Goal: Transaction & Acquisition: Purchase product/service

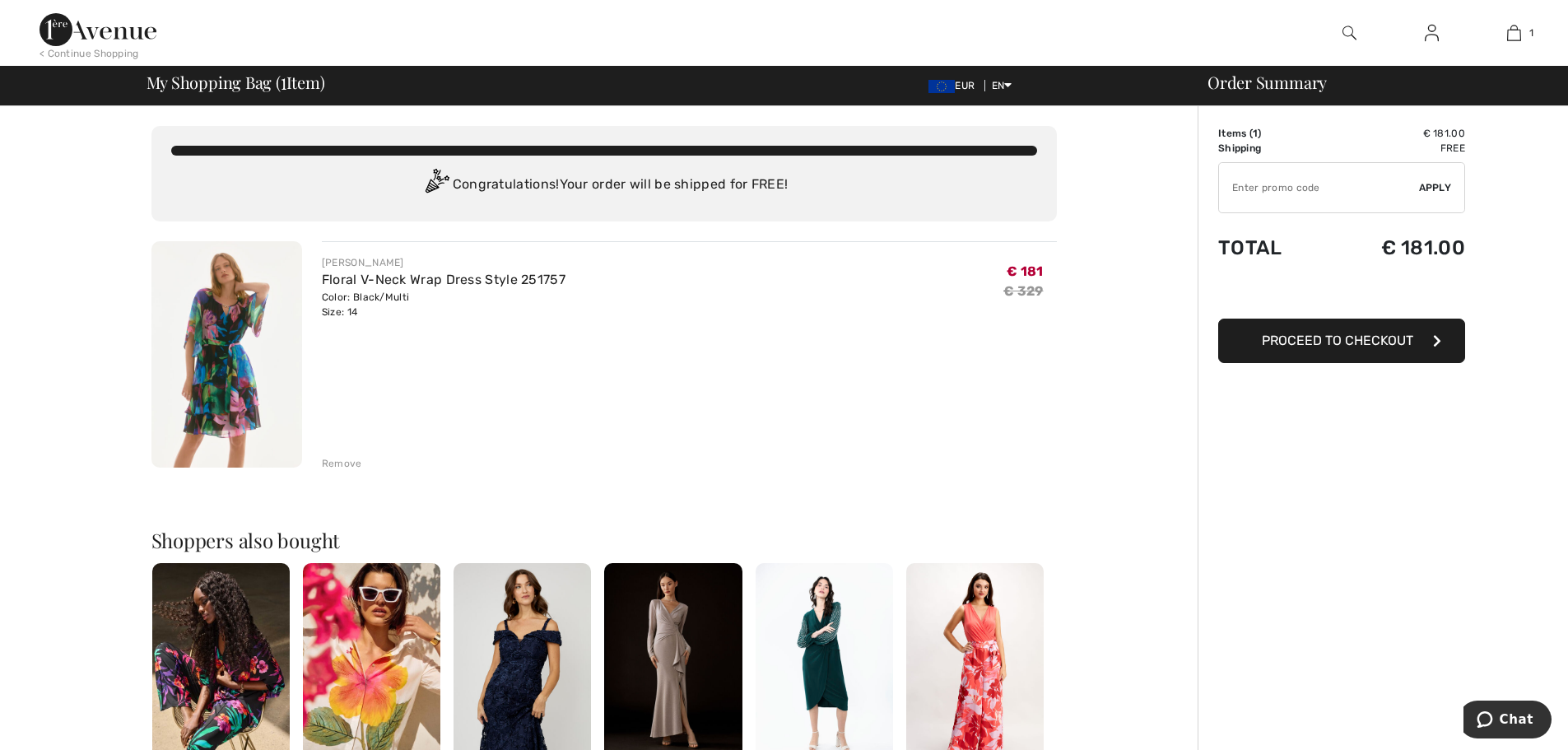
click at [1321, 337] on span "Proceed to Checkout" at bounding box center [1338, 341] width 151 height 16
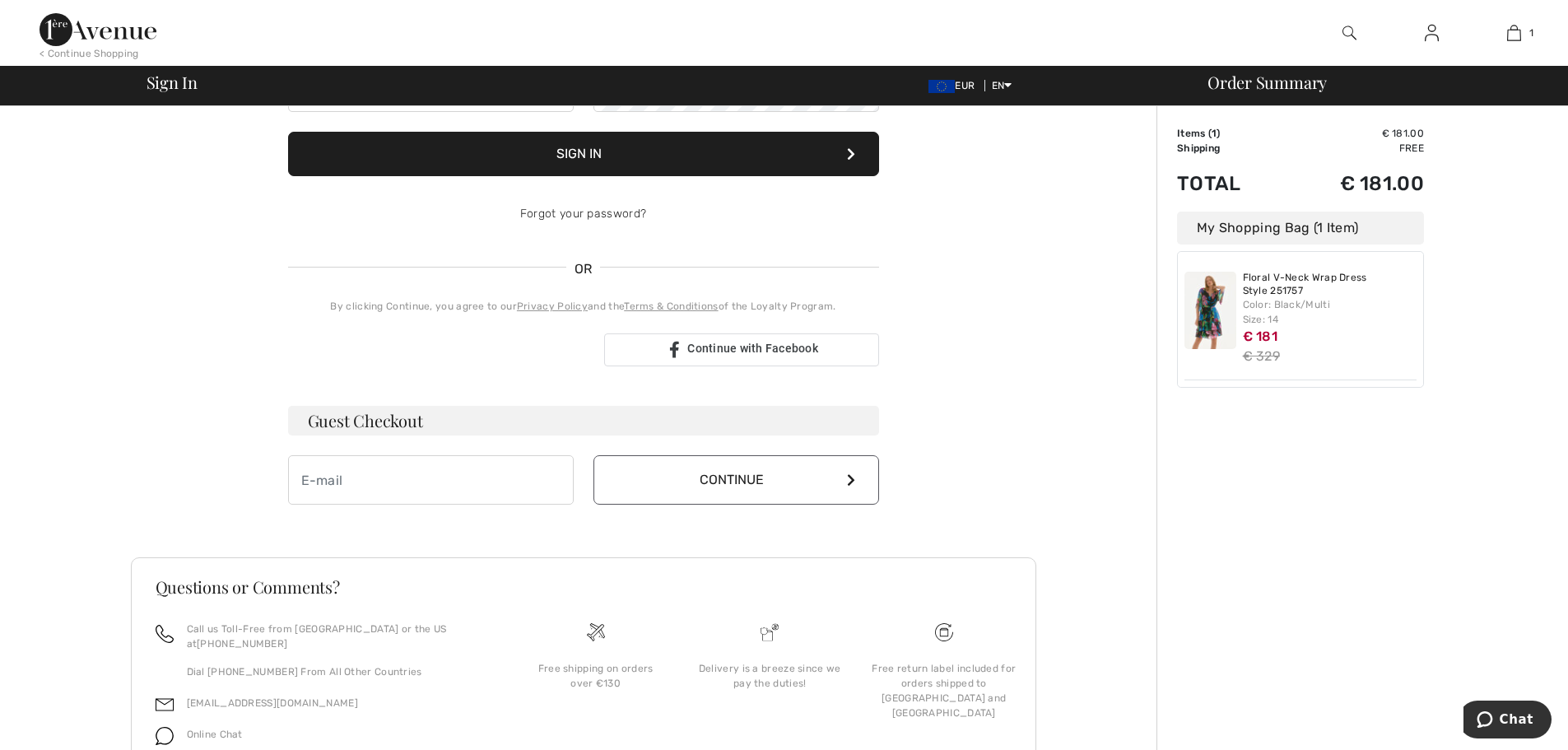
scroll to position [247, 0]
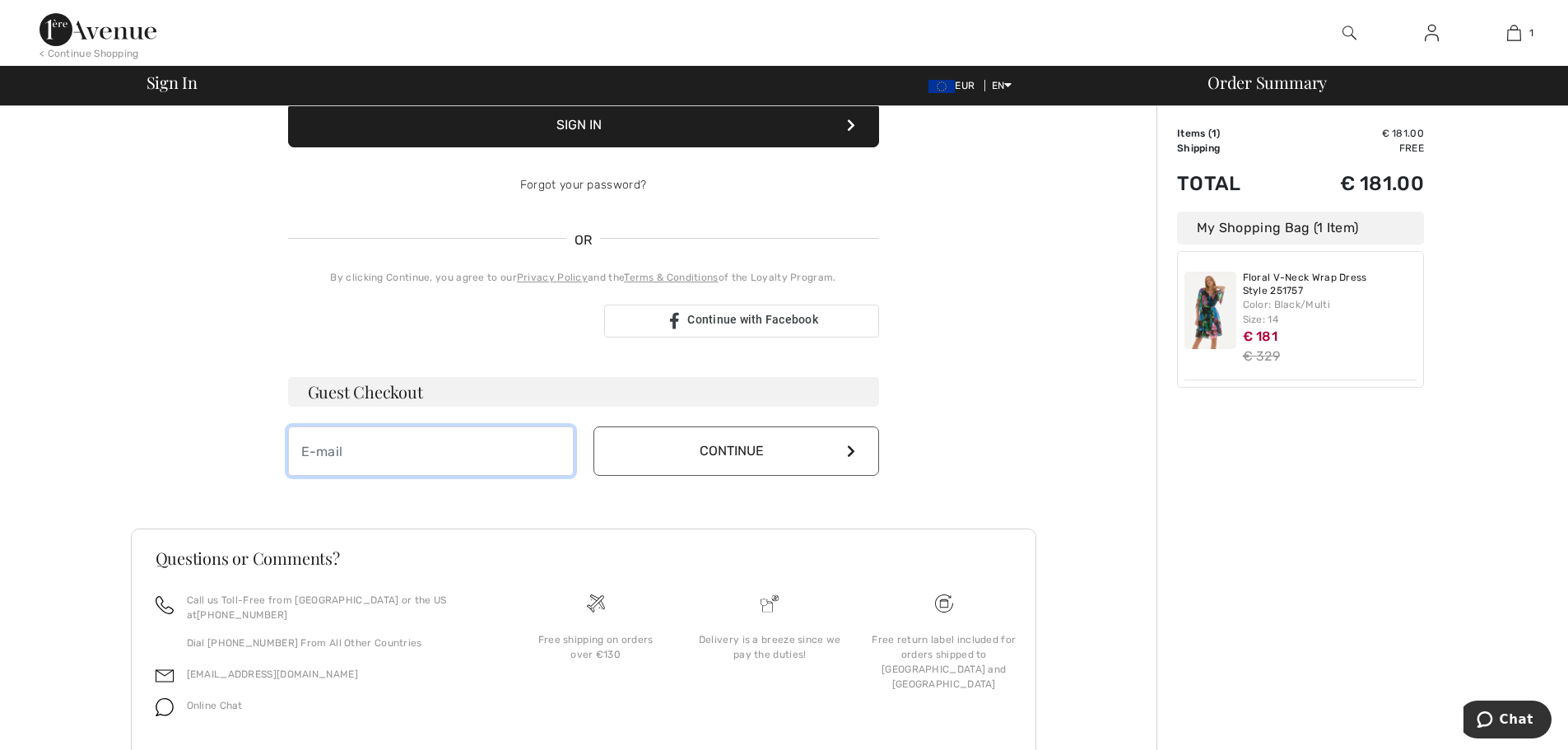
click at [403, 470] on input "email" at bounding box center [431, 450] width 285 height 49
type input "[EMAIL_ADDRESS][DOMAIN_NAME]"
click at [784, 458] on button "Continue" at bounding box center [736, 450] width 285 height 49
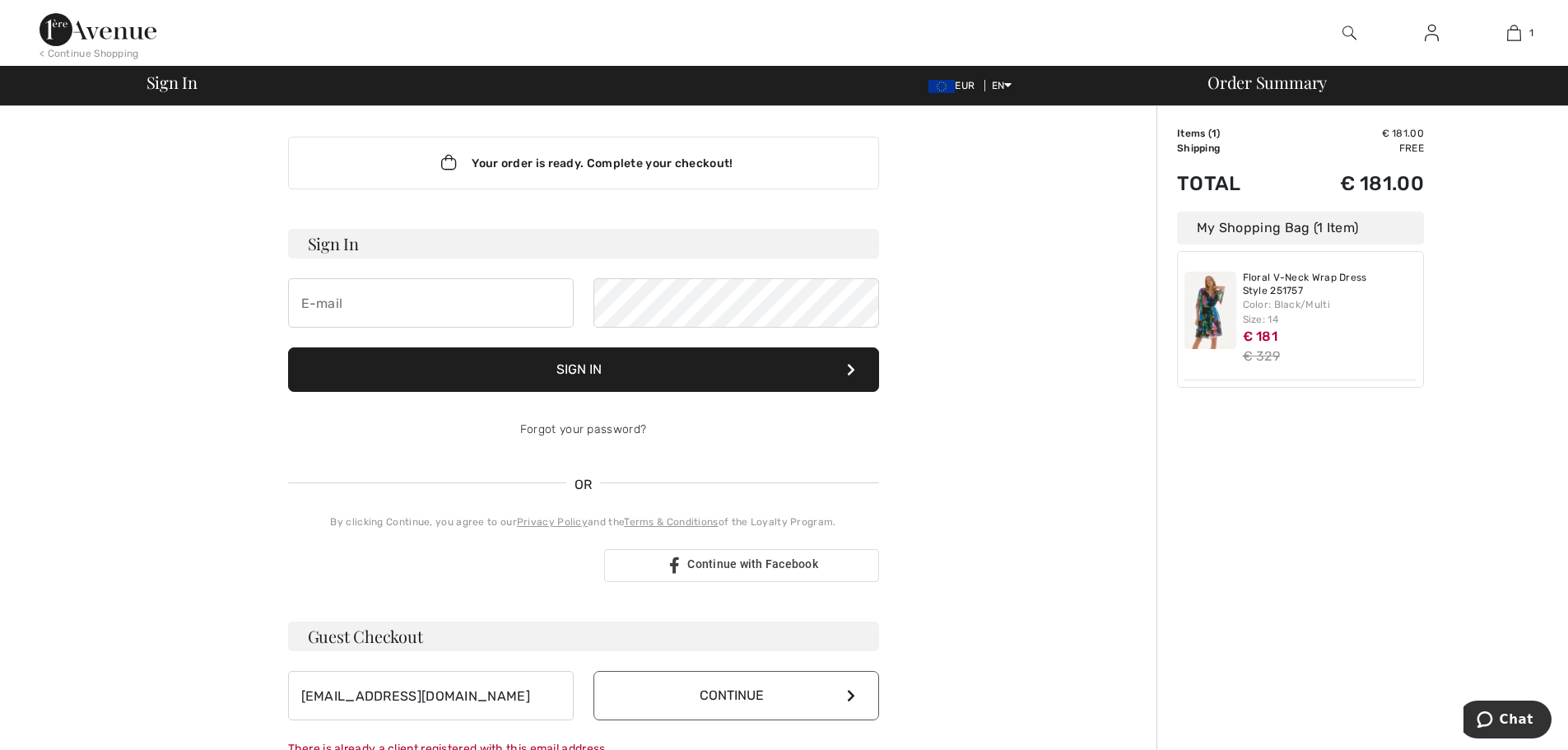
scroll to position [0, 0]
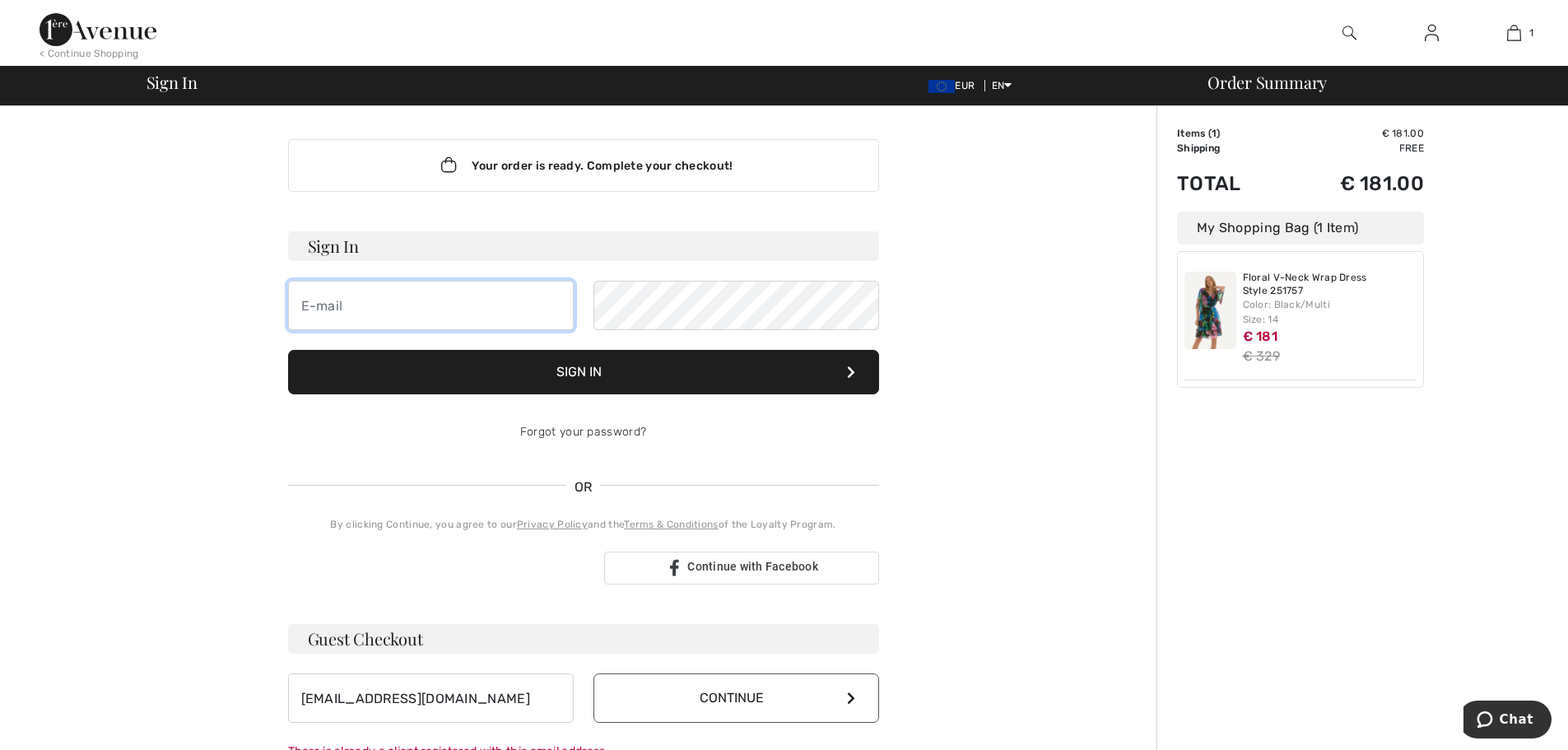
click at [389, 314] on input "email" at bounding box center [431, 305] width 285 height 49
type input "[EMAIL_ADDRESS][DOMAIN_NAME]"
click at [288, 350] on button "Sign In" at bounding box center [583, 373] width 591 height 45
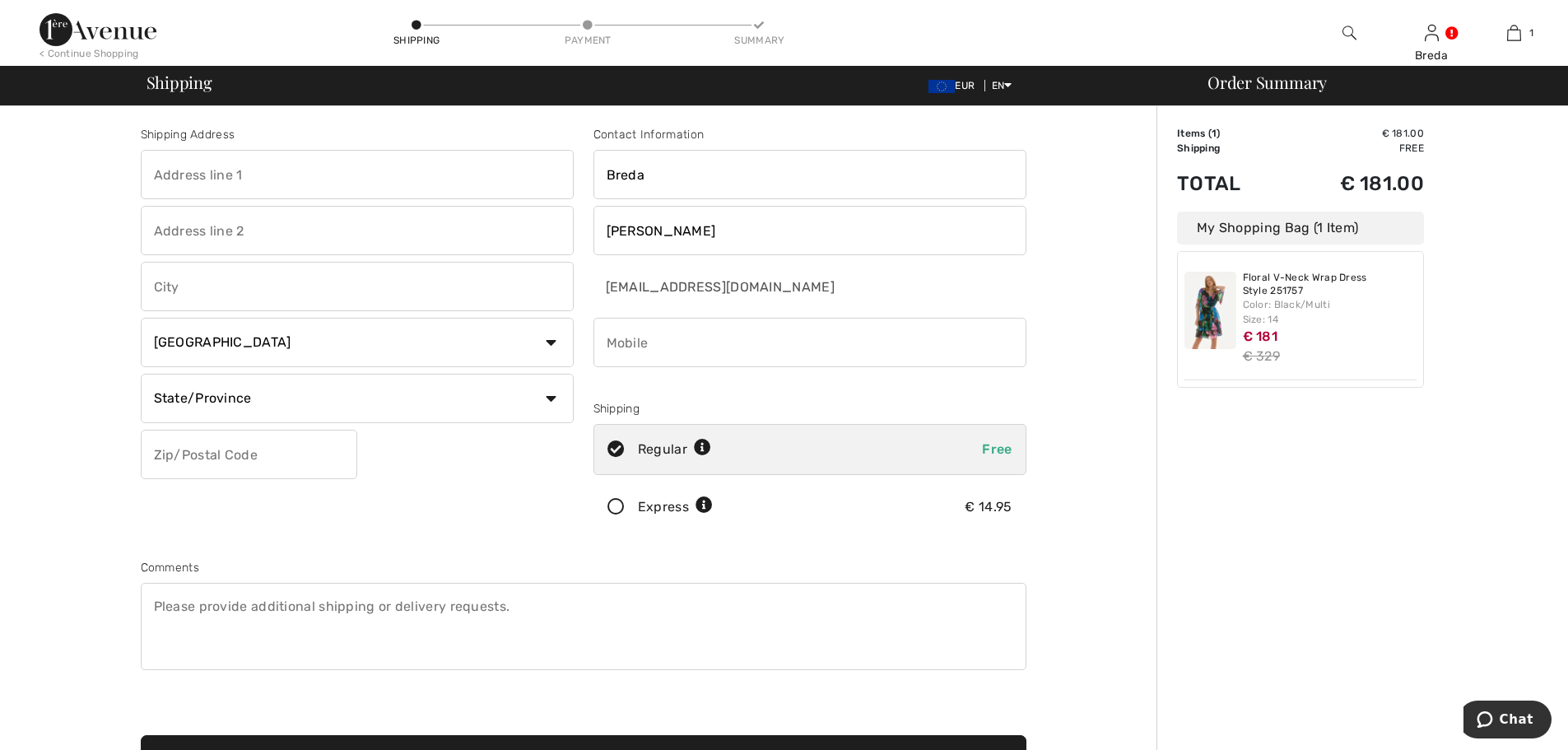
click at [220, 174] on input "text" at bounding box center [357, 174] width 433 height 49
type input "Kilduff"
click at [218, 228] on input "text" at bounding box center [357, 230] width 433 height 49
type input "Pallasgreen"
click at [224, 287] on input "text" at bounding box center [357, 286] width 433 height 49
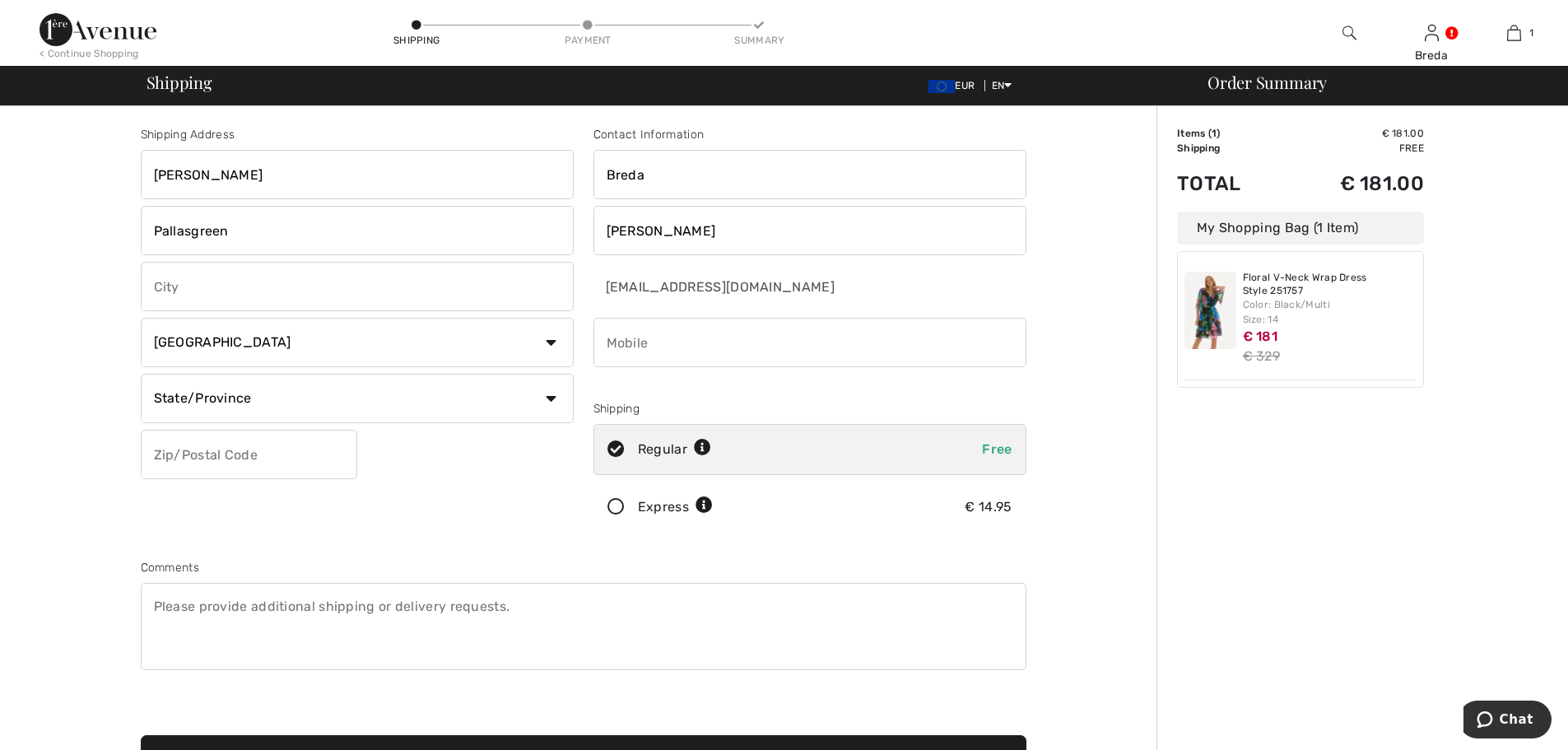
type input "Limerick"
click at [246, 343] on select "Country Canada United States Afghanistan Aland Islands Albania Algeria American…" at bounding box center [357, 342] width 433 height 49
select select "IE"
click at [141, 317] on select "Country Canada United States Afghanistan Aland Islands Albania Algeria American…" at bounding box center [357, 342] width 433 height 49
click at [231, 407] on select "State/Province Carlow Cavan Clare Cork Donegal Dublin Galway Kerry Kildare Kilk…" at bounding box center [357, 398] width 433 height 49
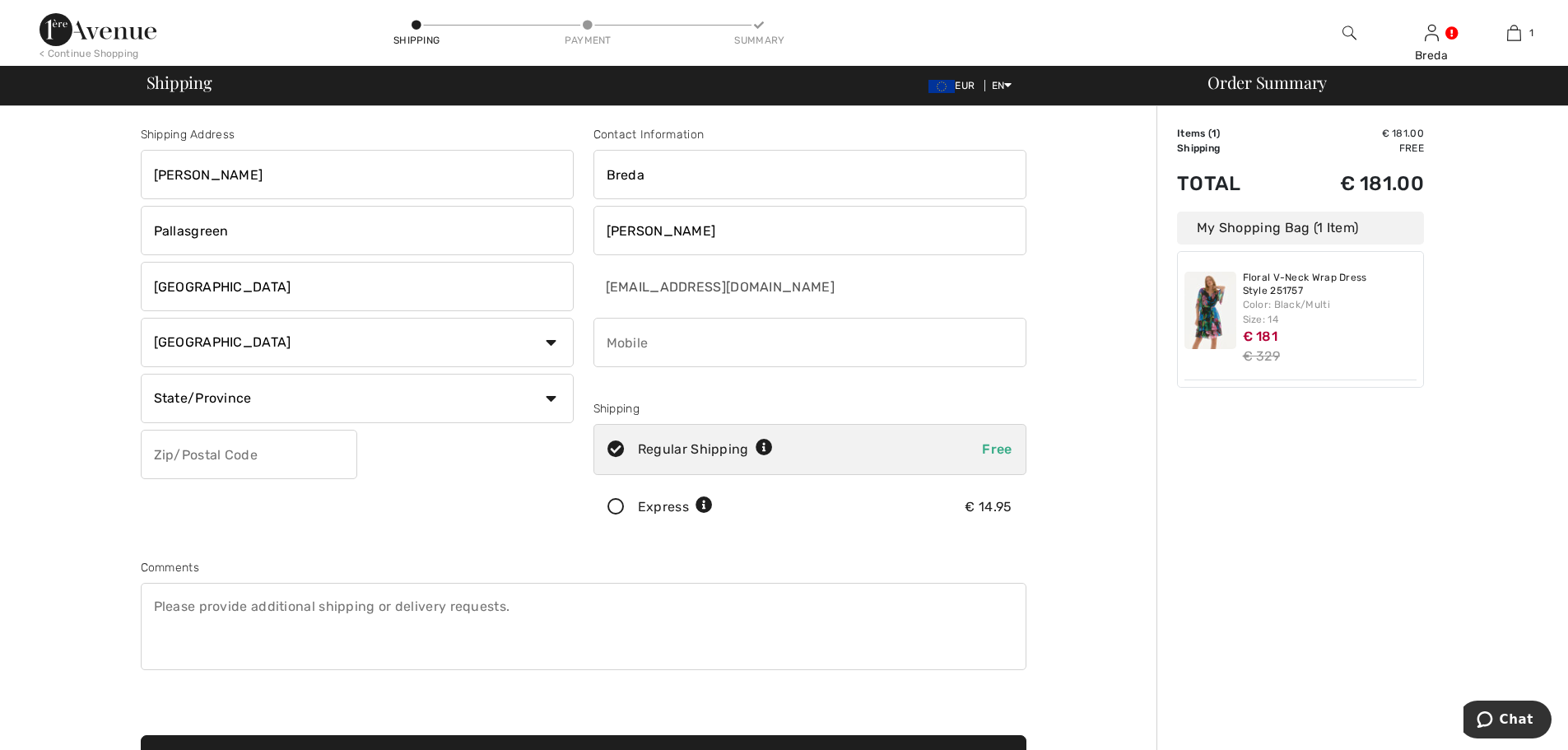
select select "LI"
click at [141, 374] on select "State/Province Carlow Cavan Clare Cork Donegal Dublin Galway Kerry Kildare Kilk…" at bounding box center [357, 398] width 433 height 49
click at [198, 455] on input "text" at bounding box center [248, 454] width 216 height 49
type input "V94W2YT"
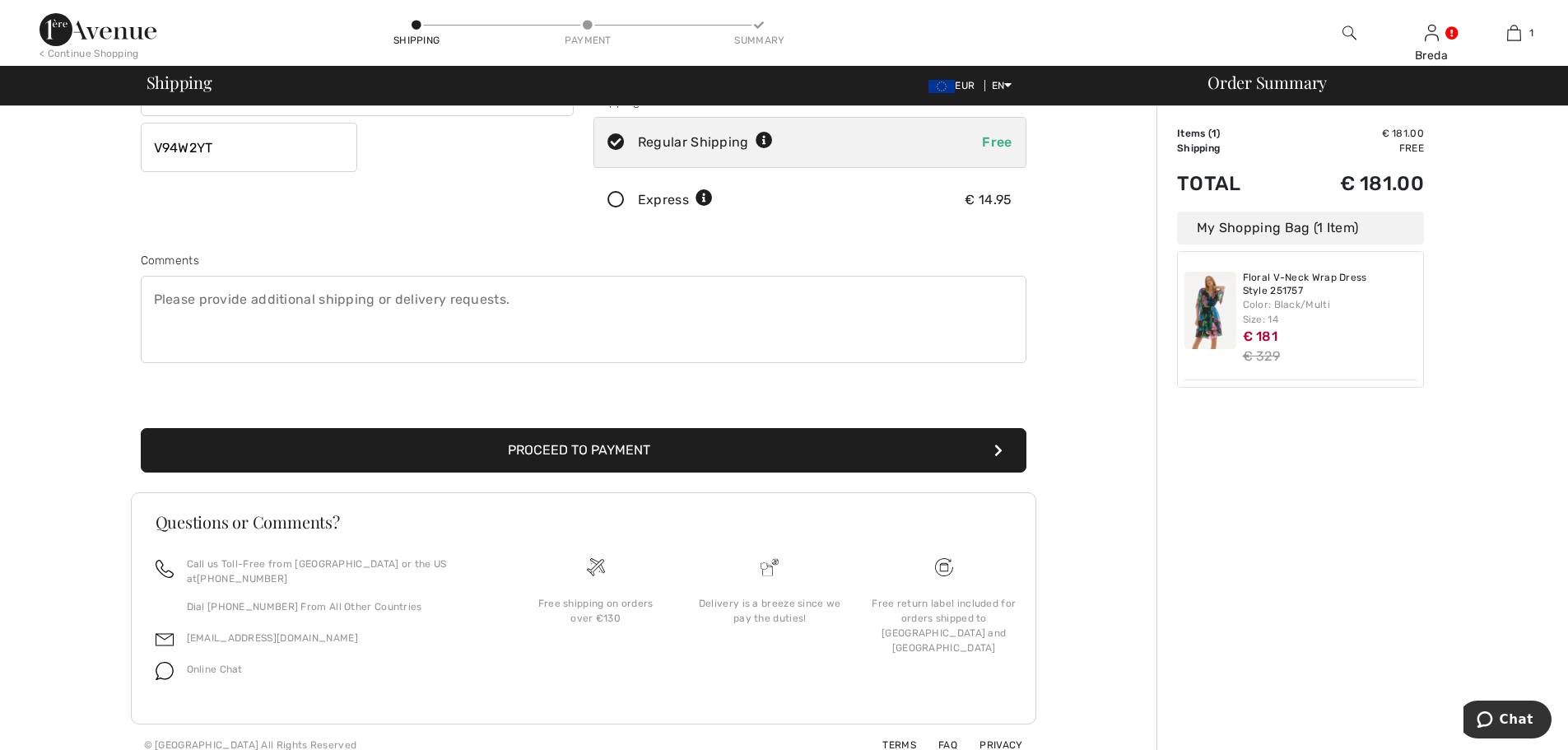
scroll to position [308, 0]
click at [600, 440] on button "Proceed to Payment" at bounding box center [583, 449] width 886 height 45
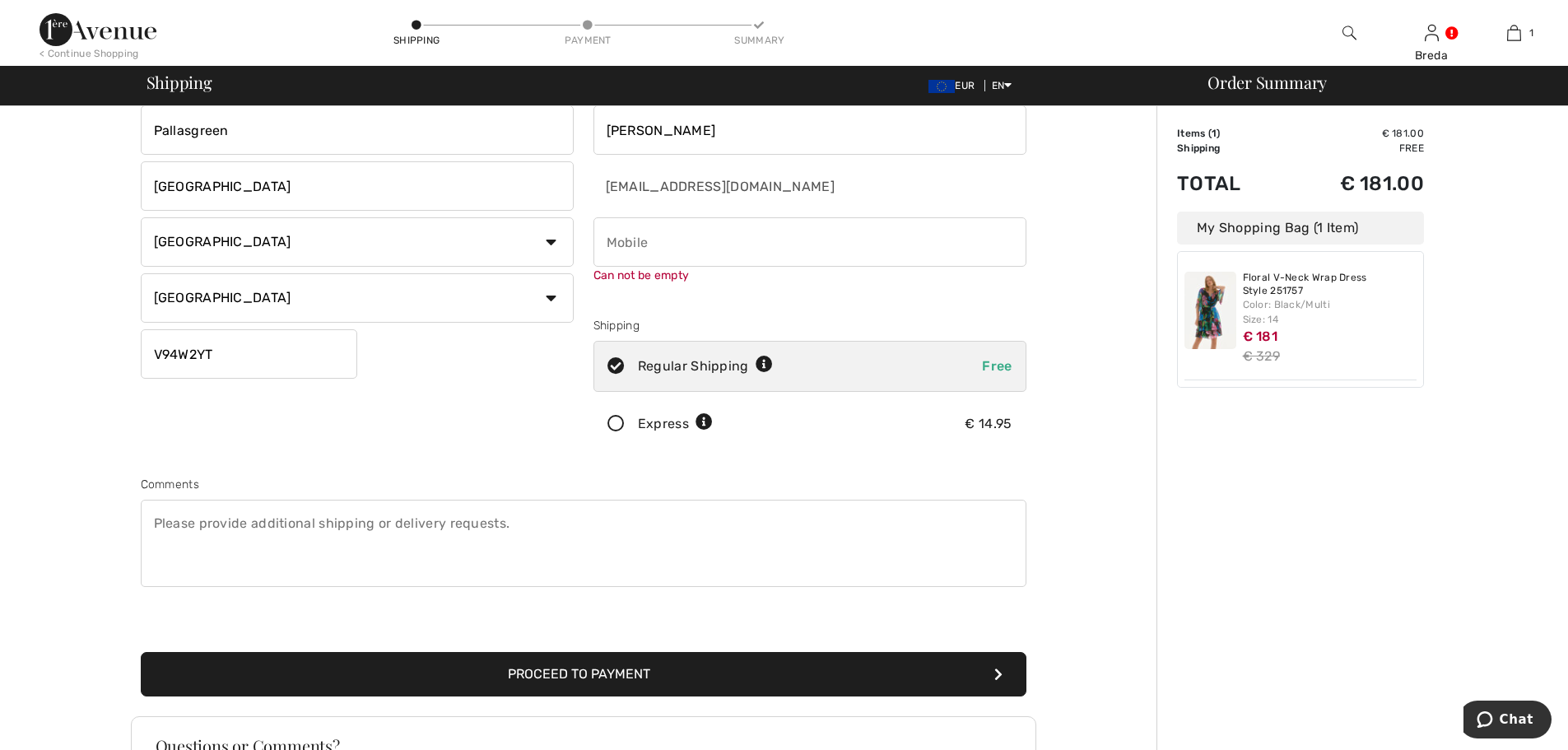
scroll to position [0, 0]
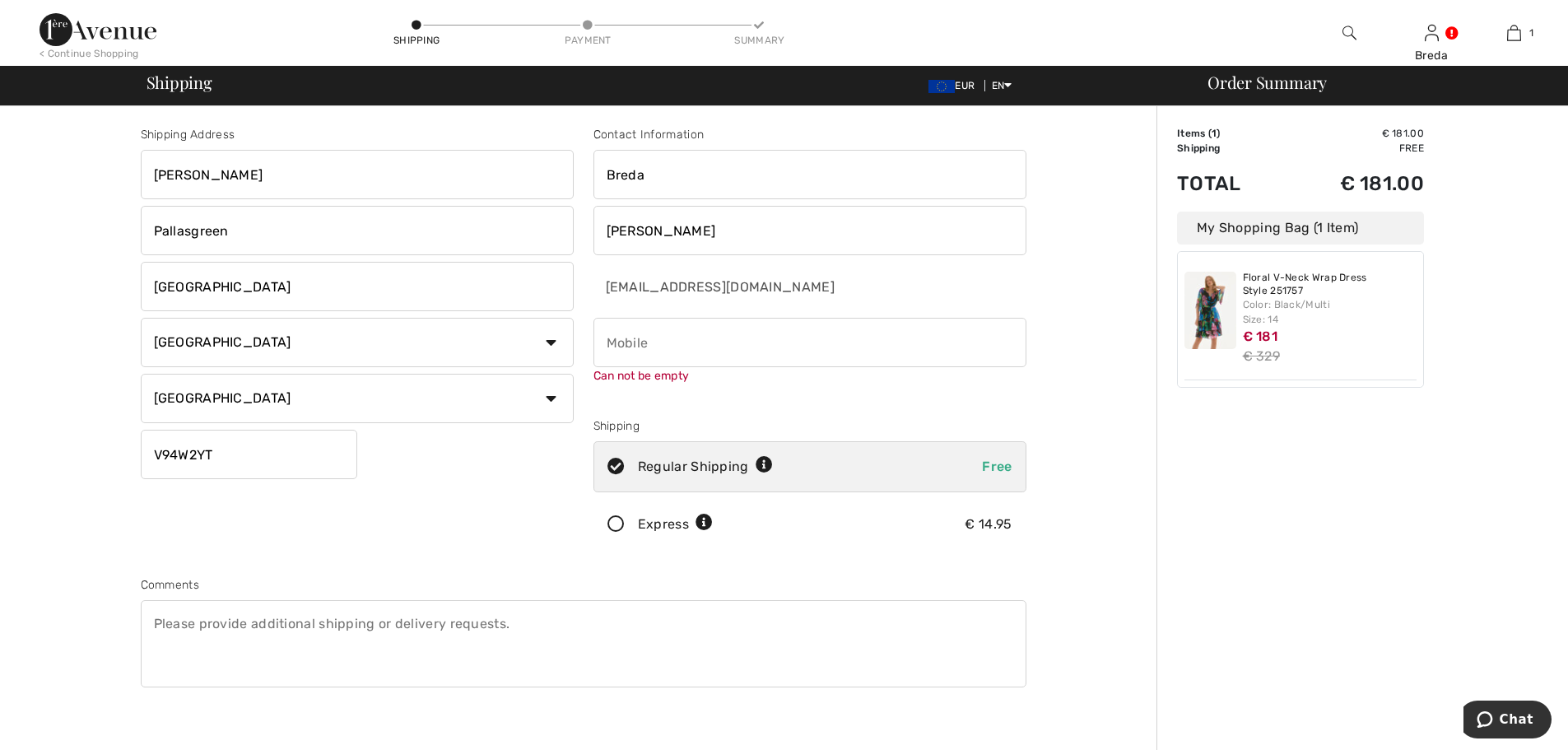
click at [678, 329] on input "phone" at bounding box center [810, 342] width 433 height 49
type input "353876132304"
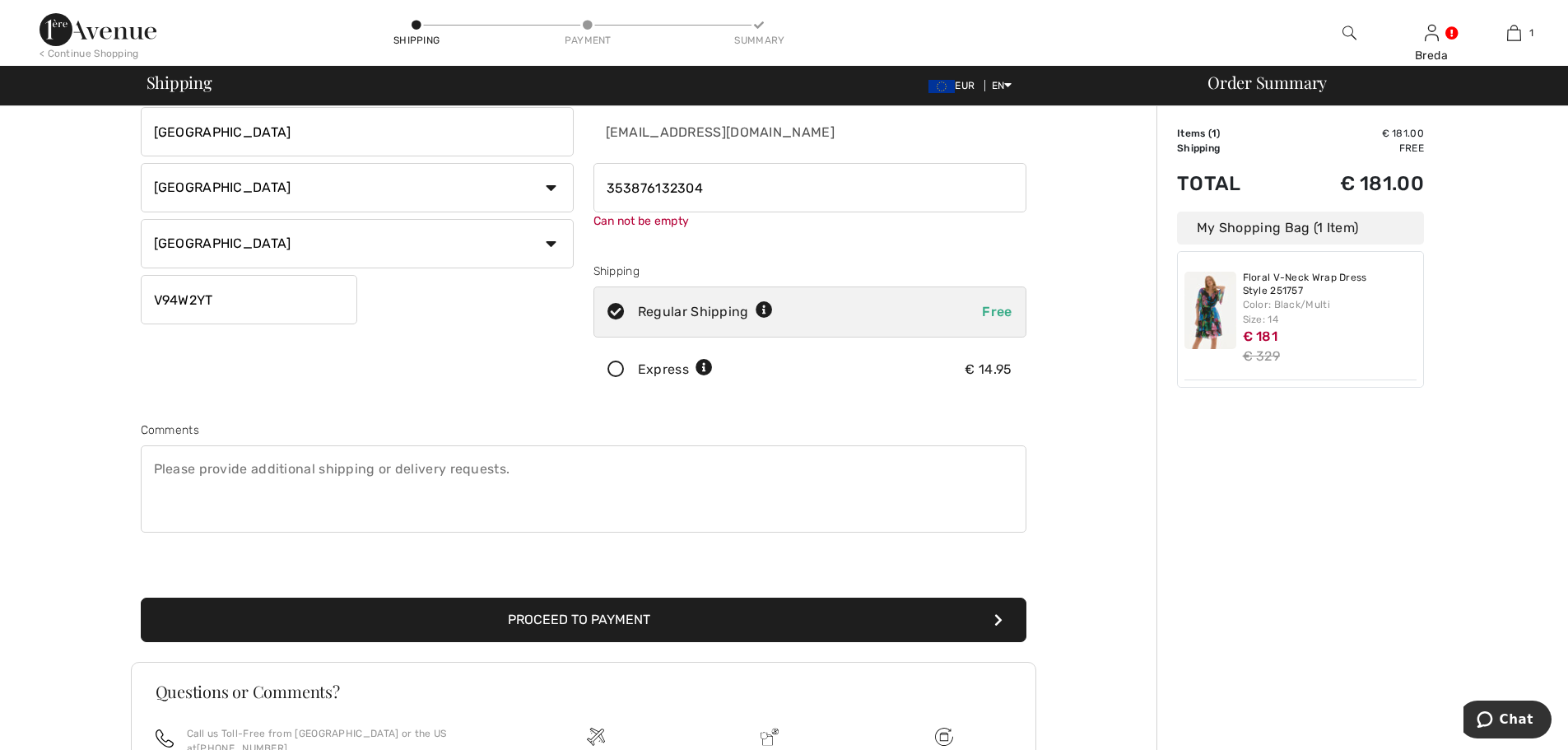
scroll to position [247, 0]
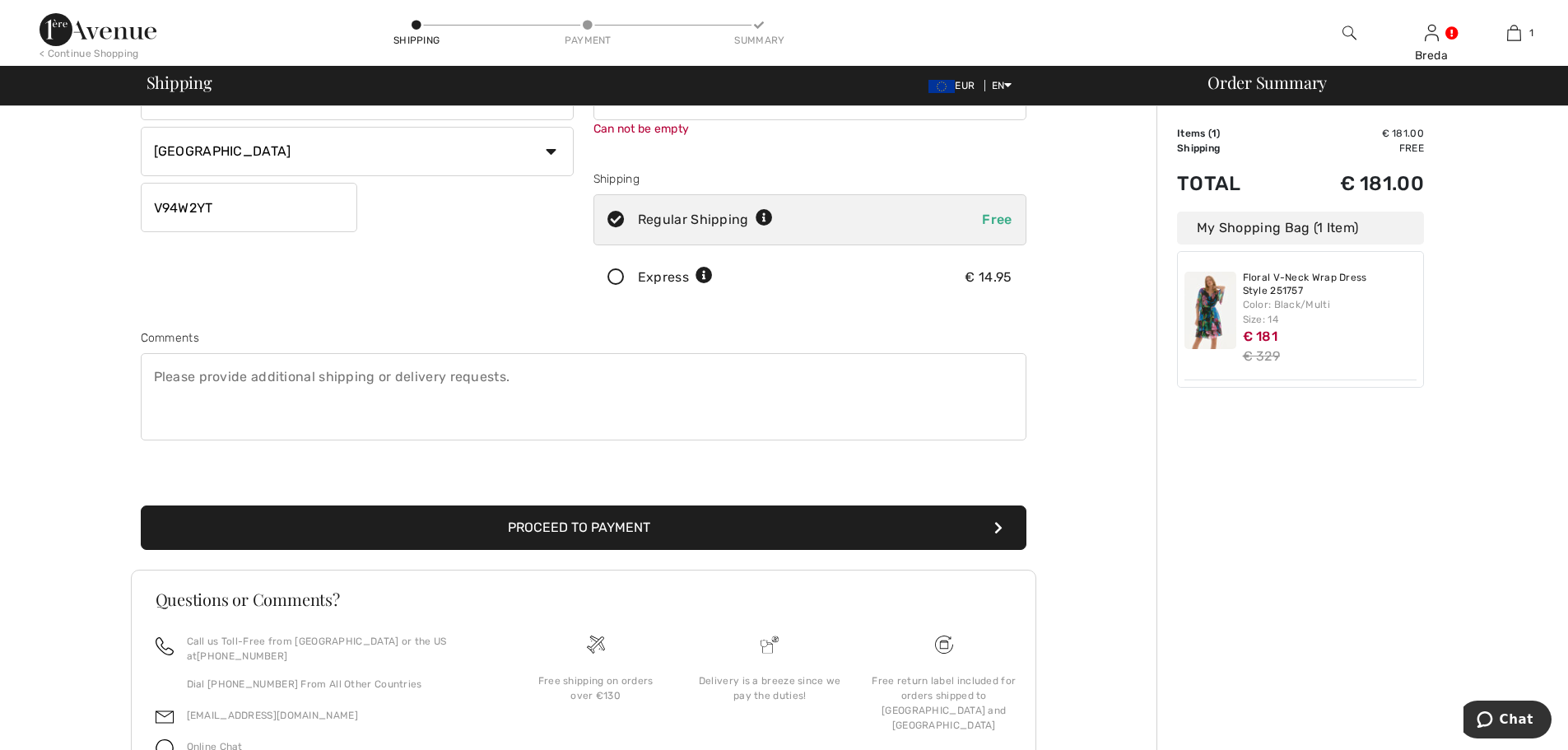
click at [647, 522] on button "Proceed to Payment" at bounding box center [583, 528] width 886 height 45
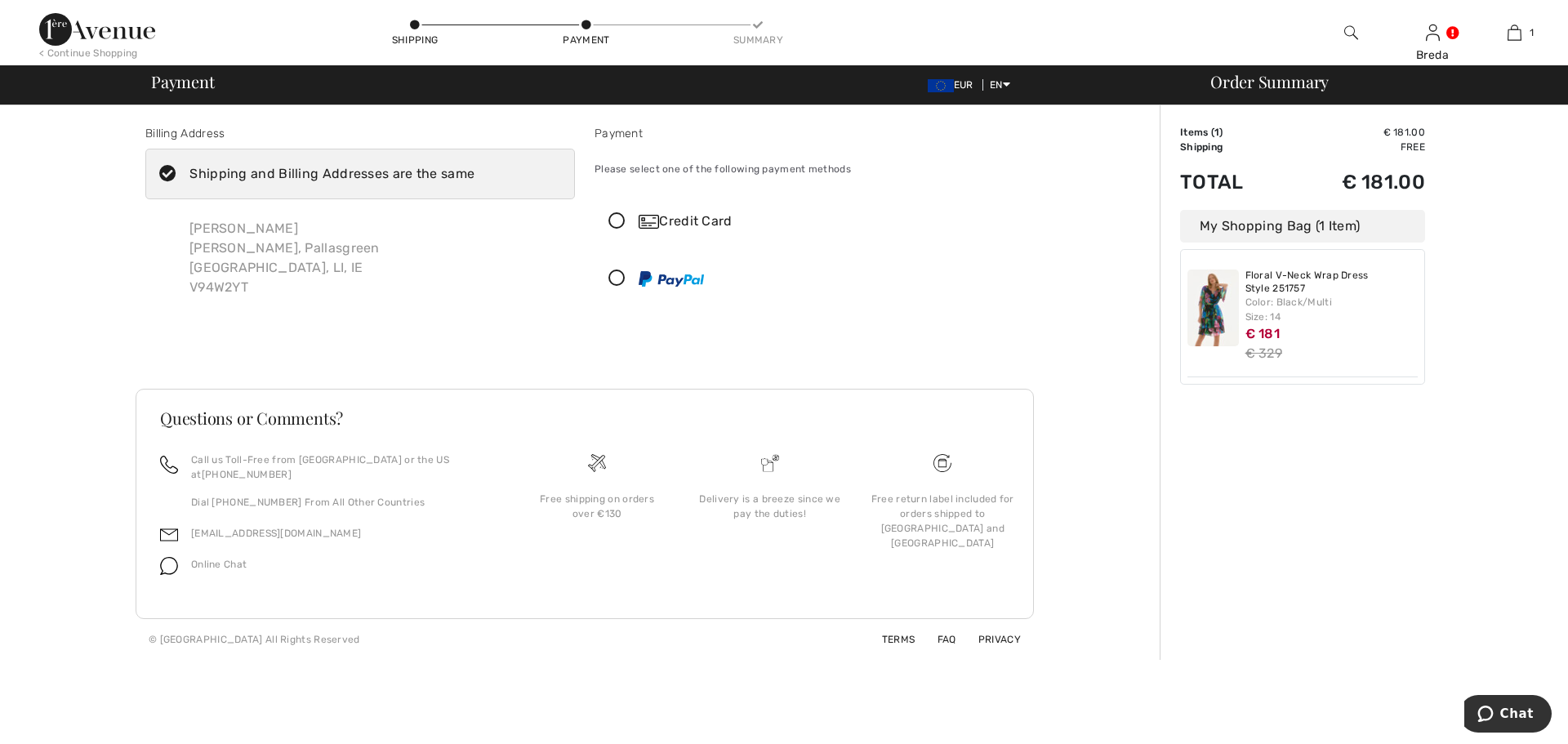
click at [618, 218] on icon at bounding box center [616, 221] width 43 height 17
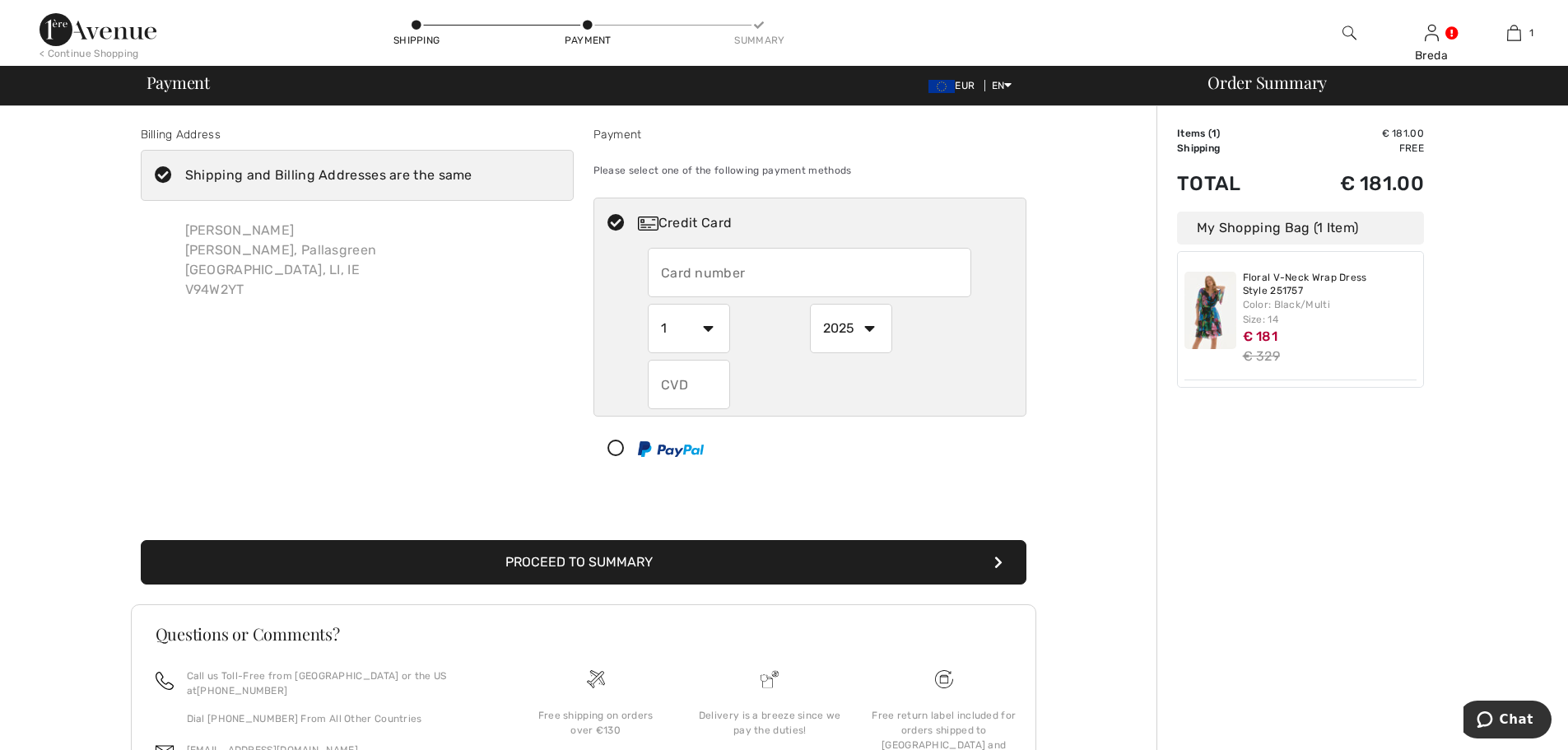
click at [781, 270] on input "text" at bounding box center [809, 272] width 323 height 49
type input "4319445120922609"
click at [853, 329] on select "2025 2026 2027 2028 2029 2030 2031 2032 2033 2034 2035" at bounding box center [851, 328] width 82 height 49
select select "2028"
click at [810, 304] on select "2025 2026 2027 2028 2029 2030 2031 2032 2033 2034 2035" at bounding box center [851, 328] width 82 height 49
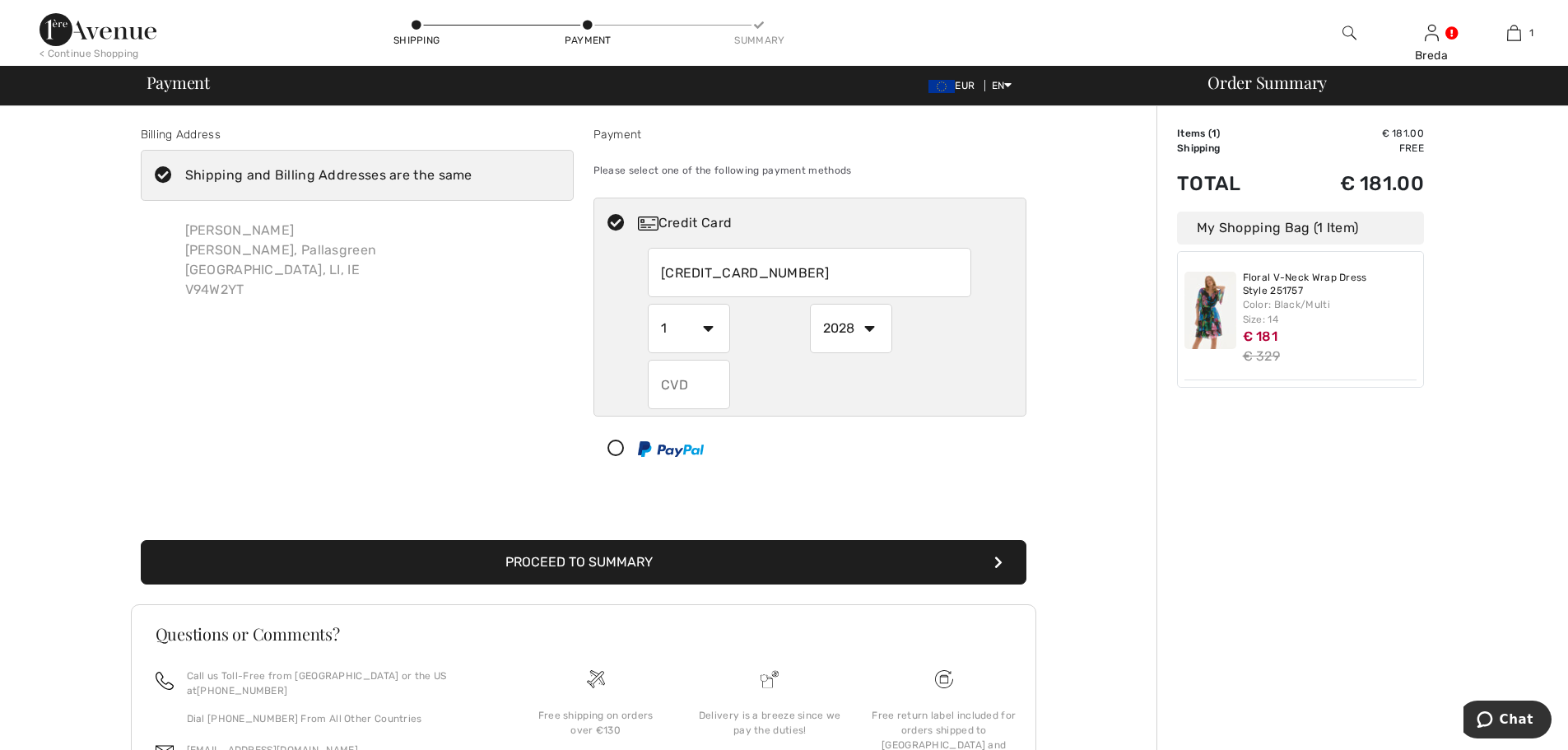
click at [706, 378] on input "text" at bounding box center [689, 384] width 82 height 49
type input "015"
click at [598, 568] on button "Proceed to Summary" at bounding box center [583, 563] width 886 height 45
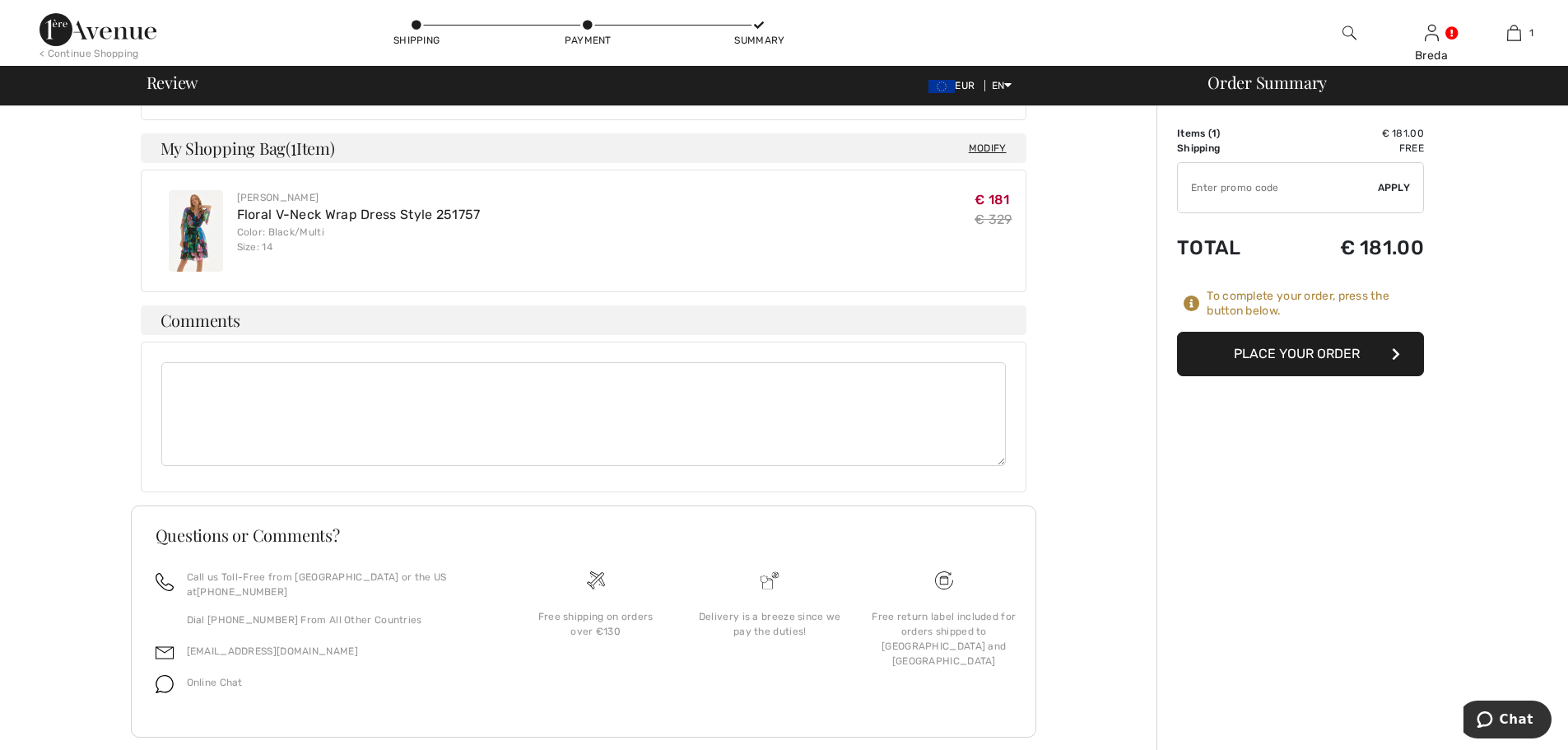
scroll to position [602, 0]
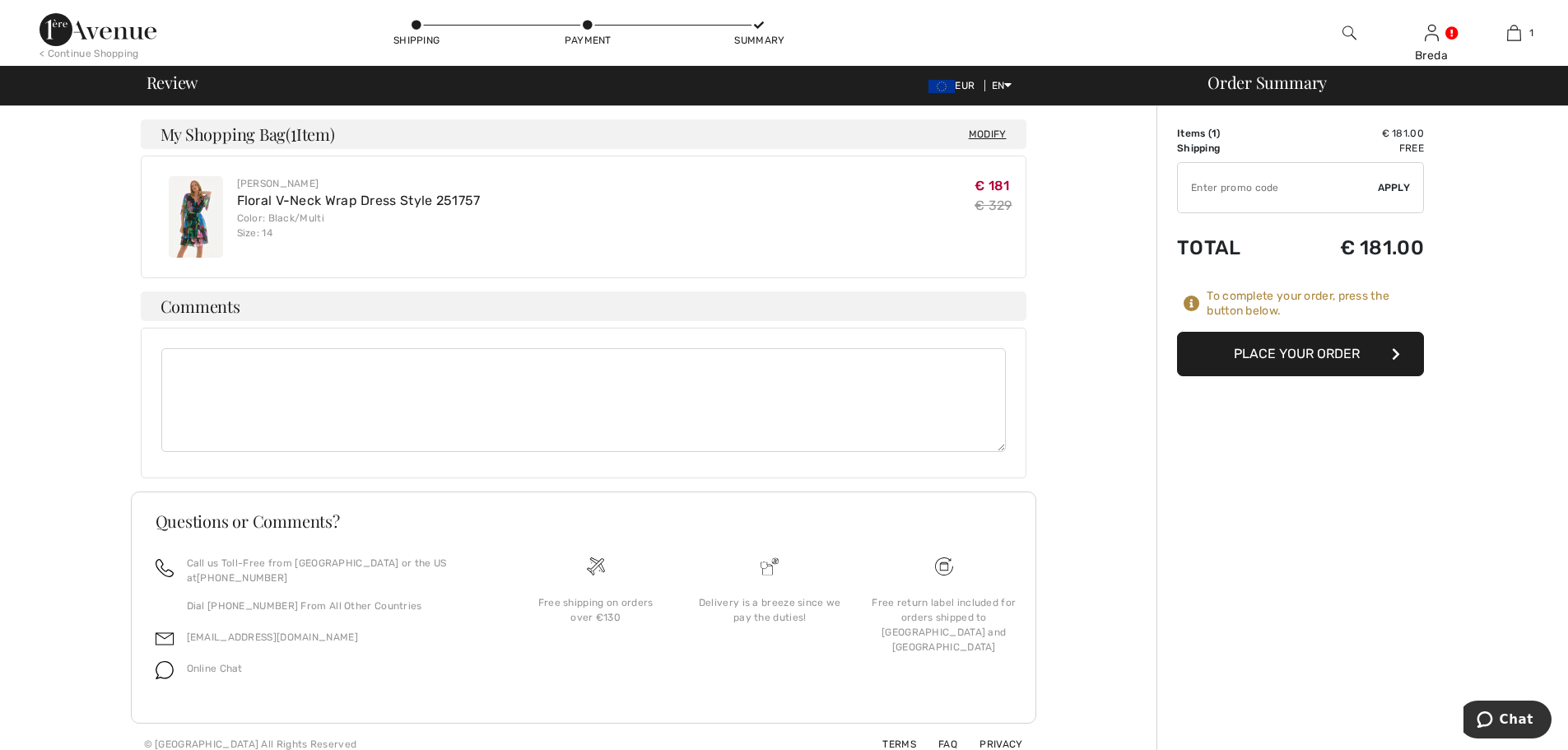
click at [1263, 356] on button "Place Your Order" at bounding box center [1300, 354] width 247 height 45
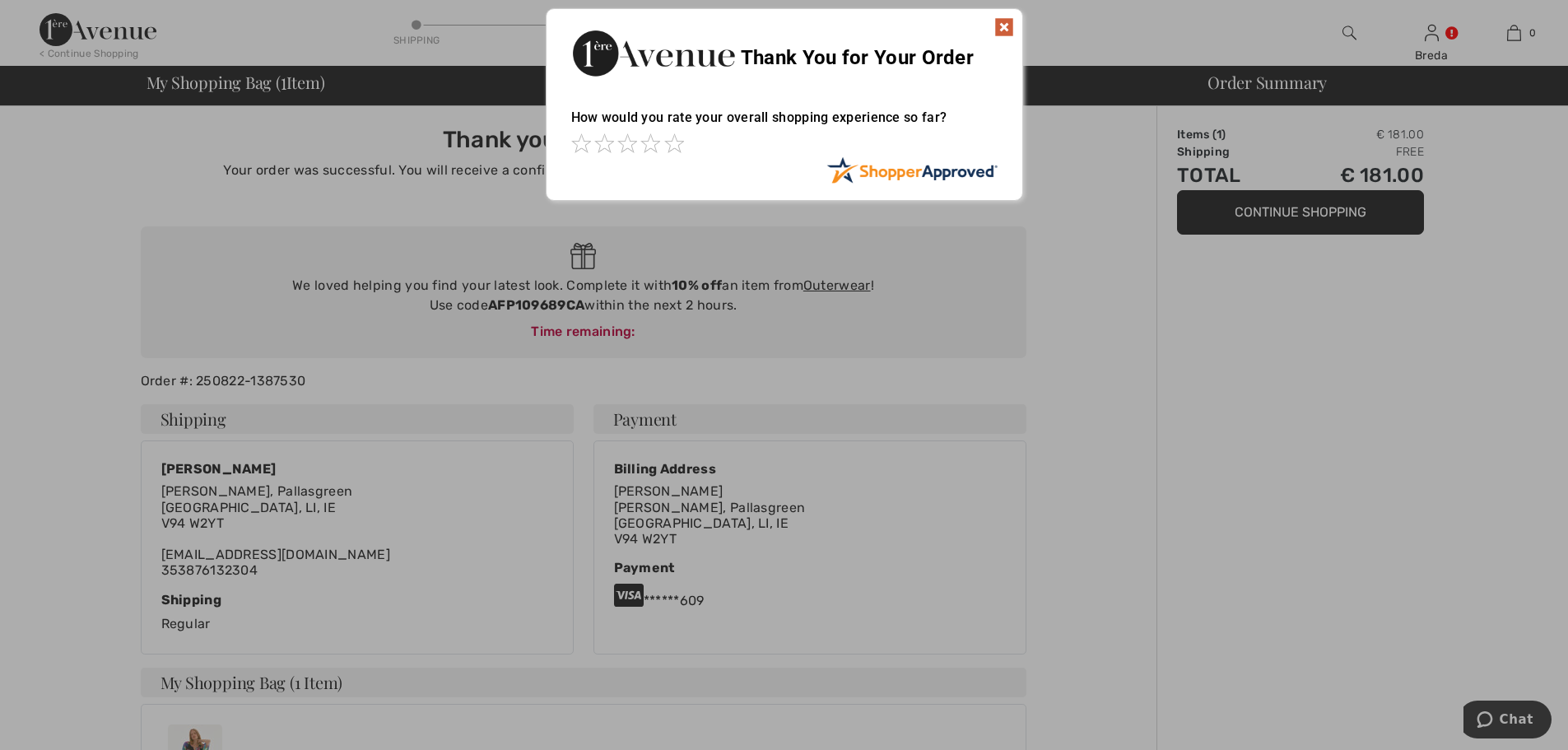
click at [1006, 27] on img at bounding box center [1004, 27] width 19 height 19
